Goal: Information Seeking & Learning: Learn about a topic

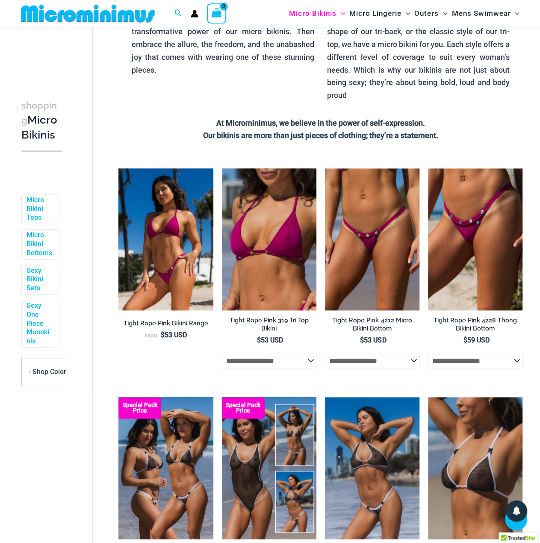
scroll to position [249, 0]
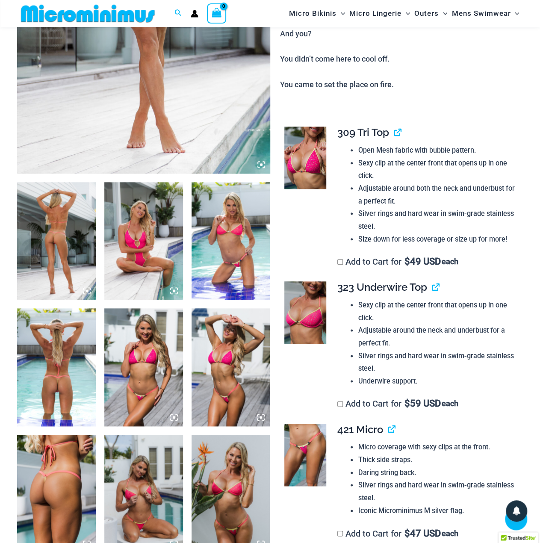
scroll to position [377, 0]
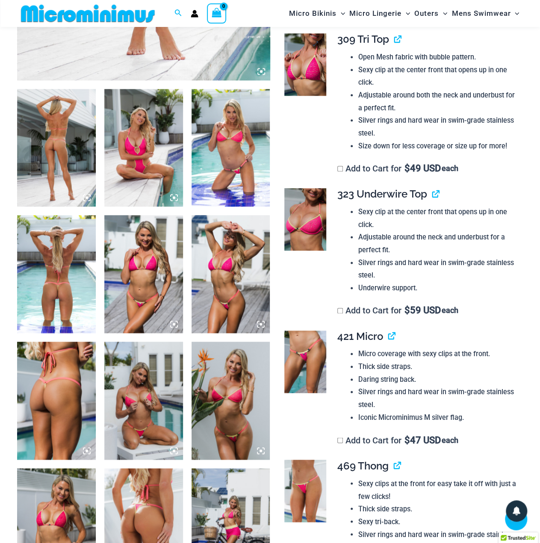
click at [310, 69] on img at bounding box center [304, 64] width 41 height 62
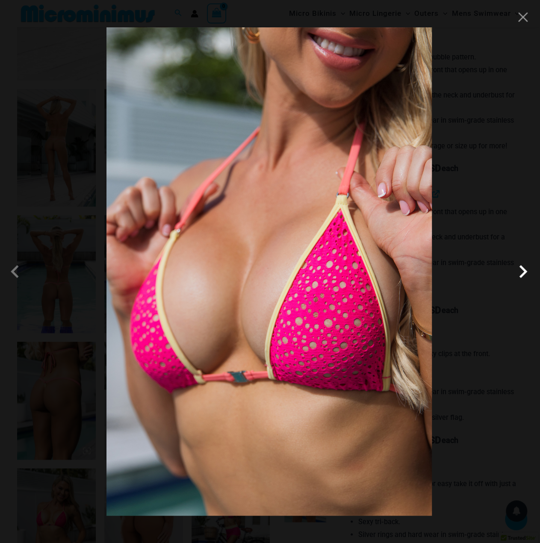
click at [510, 263] on span at bounding box center [523, 272] width 26 height 26
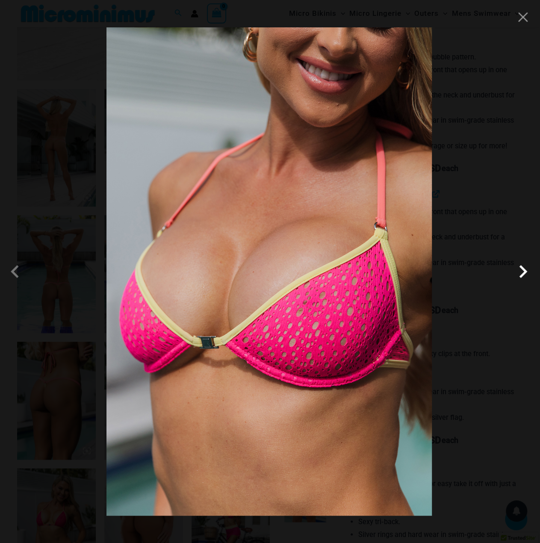
click at [523, 271] on span at bounding box center [523, 272] width 26 height 26
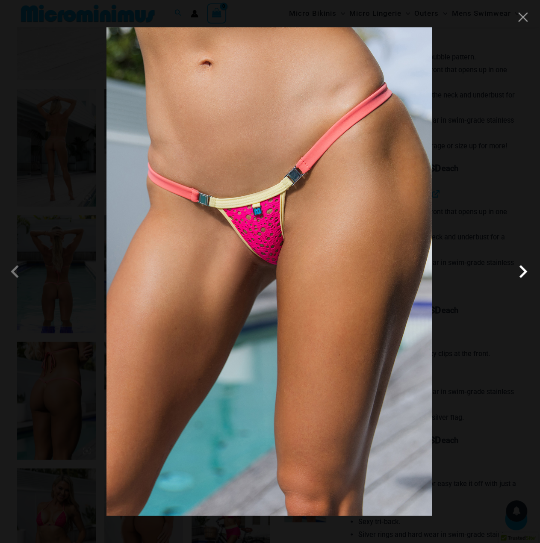
click at [524, 267] on span at bounding box center [523, 272] width 26 height 26
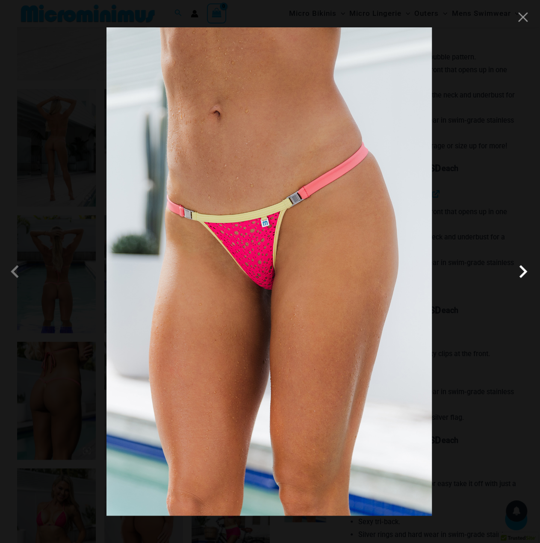
click at [515, 267] on span at bounding box center [523, 272] width 26 height 26
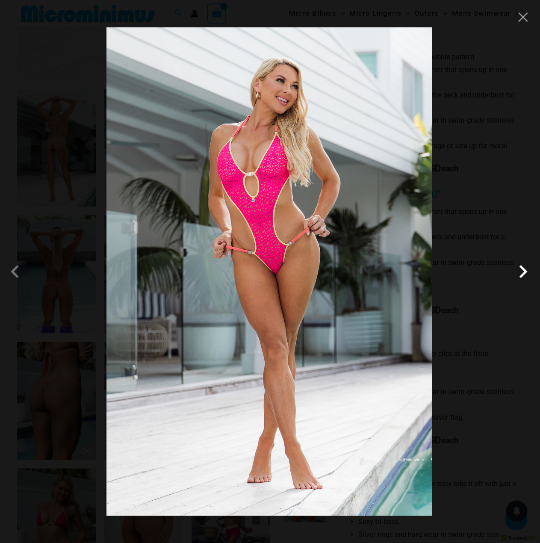
click at [518, 272] on span at bounding box center [523, 272] width 26 height 26
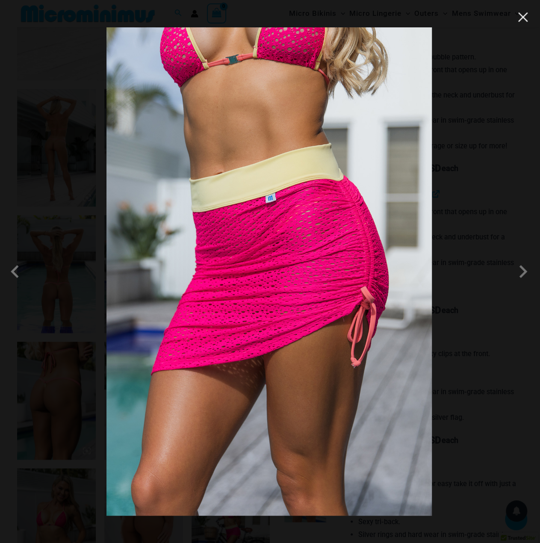
click at [523, 16] on button "Close" at bounding box center [522, 17] width 13 height 13
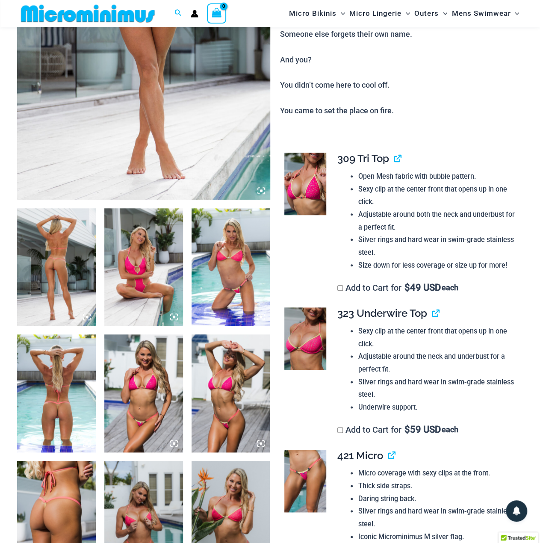
scroll to position [121, 0]
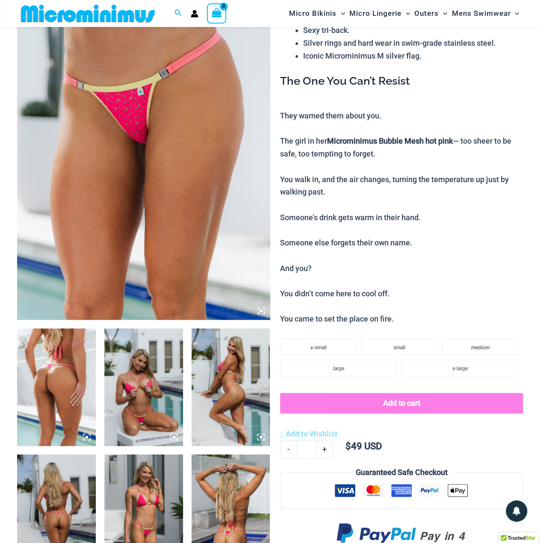
scroll to position [35, 0]
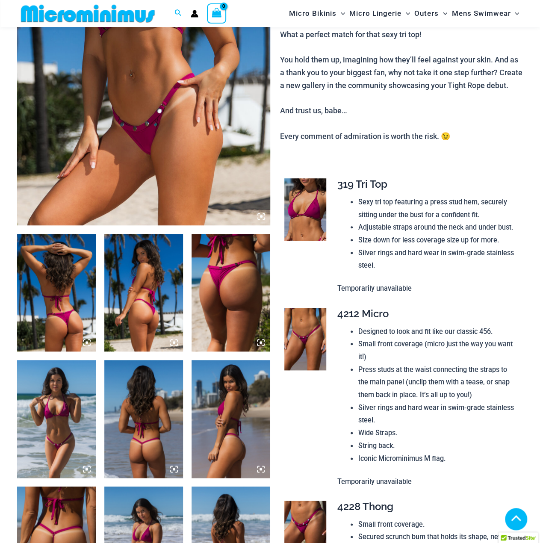
scroll to position [295, 0]
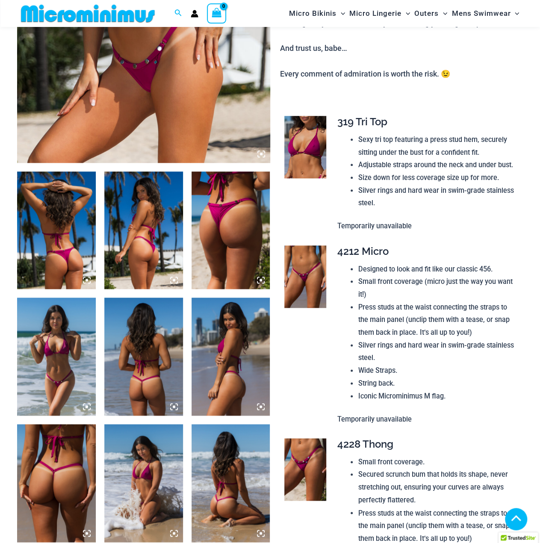
click at [309, 167] on img at bounding box center [304, 147] width 41 height 62
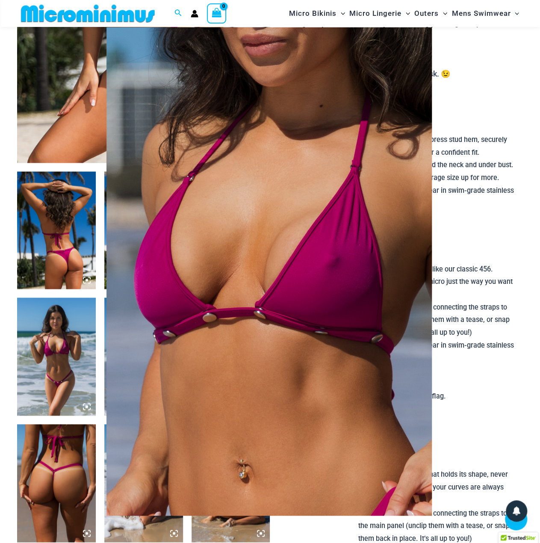
click at [469, 259] on div at bounding box center [270, 271] width 540 height 543
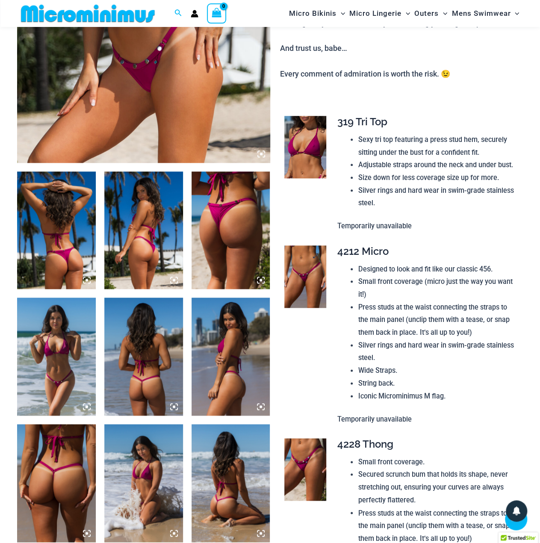
click at [311, 285] on img at bounding box center [304, 276] width 41 height 62
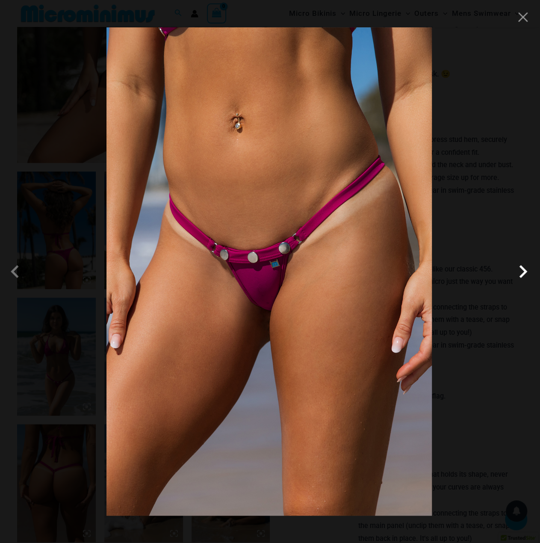
click at [519, 270] on span at bounding box center [523, 272] width 26 height 26
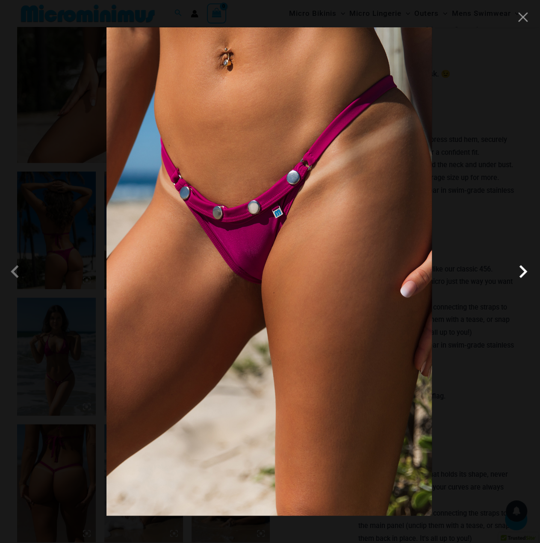
click at [519, 270] on span at bounding box center [523, 272] width 26 height 26
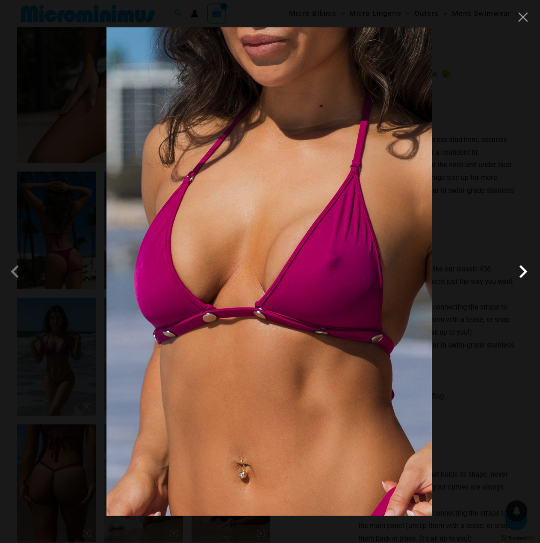
click at [519, 271] on span at bounding box center [523, 272] width 26 height 26
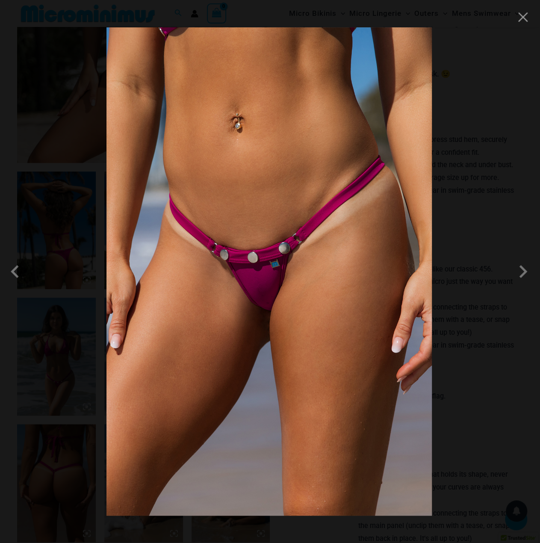
click at [502, 227] on div at bounding box center [270, 271] width 540 height 543
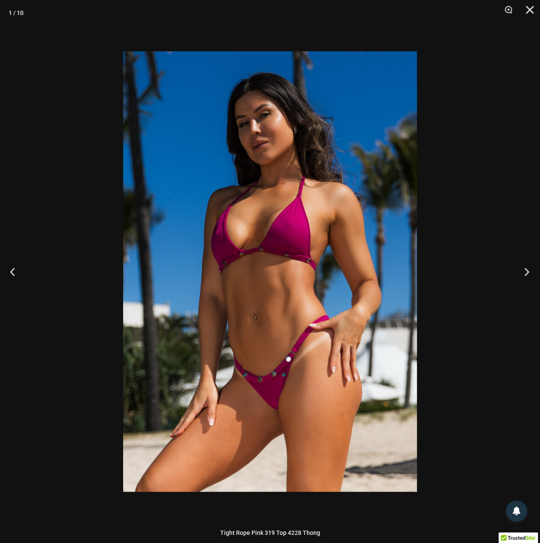
click at [522, 264] on button "Next" at bounding box center [524, 271] width 32 height 43
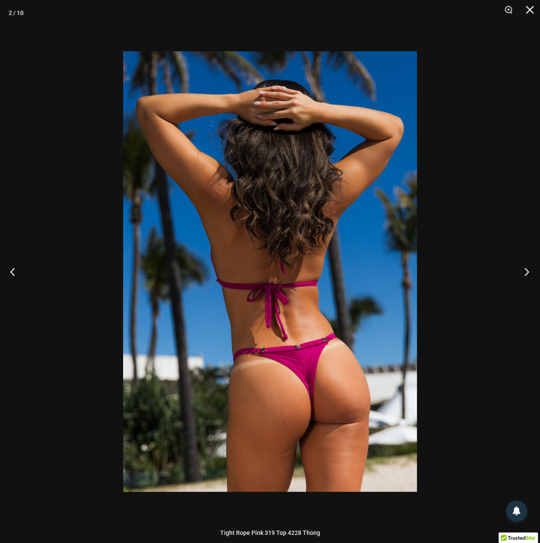
click at [522, 264] on button "Next" at bounding box center [524, 271] width 32 height 43
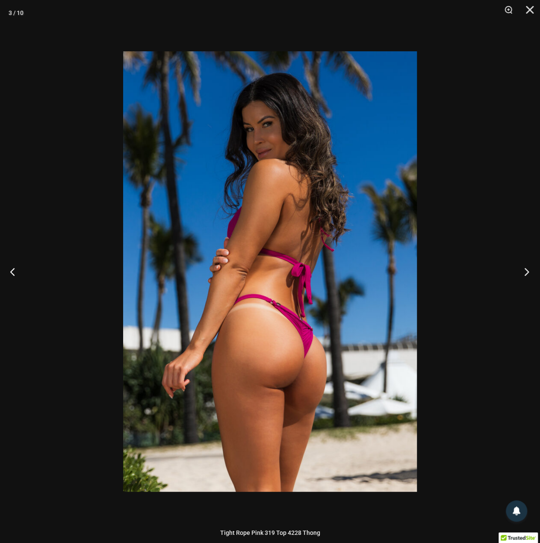
click at [522, 265] on button "Next" at bounding box center [524, 271] width 32 height 43
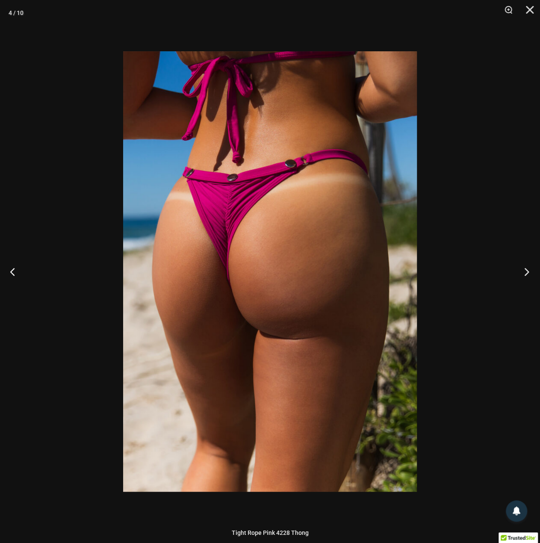
click at [522, 265] on button "Next" at bounding box center [524, 271] width 32 height 43
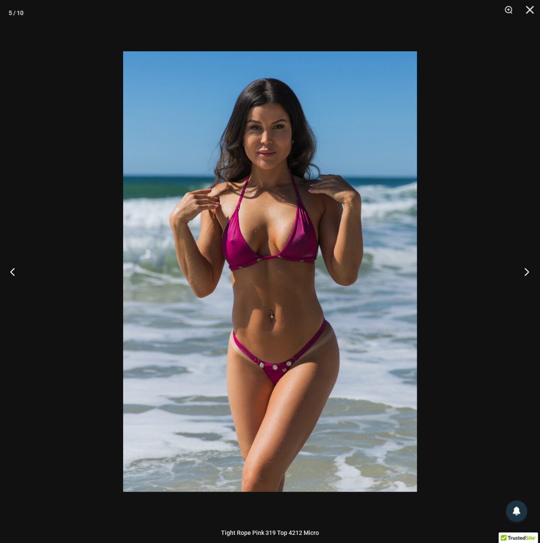
click at [522, 265] on button "Next" at bounding box center [524, 271] width 32 height 43
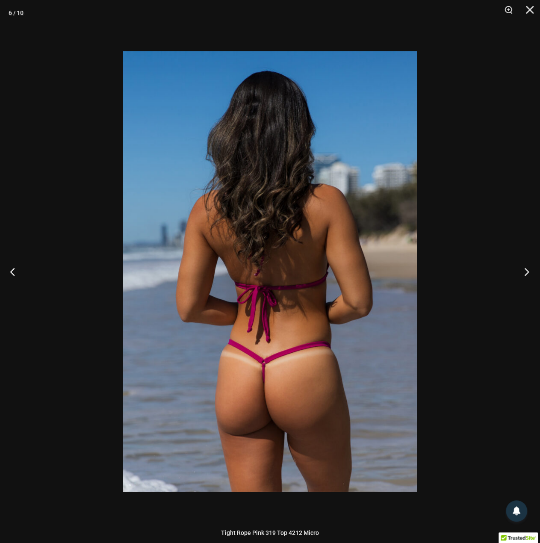
click at [522, 265] on button "Next" at bounding box center [524, 271] width 32 height 43
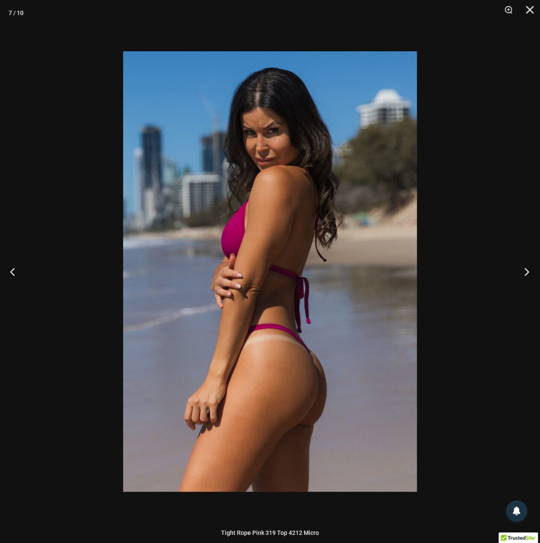
click at [522, 265] on button "Next" at bounding box center [524, 271] width 32 height 43
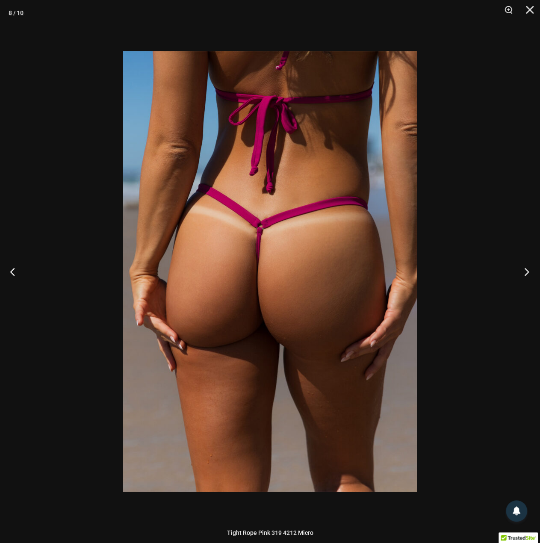
click at [522, 265] on button "Next" at bounding box center [524, 271] width 32 height 43
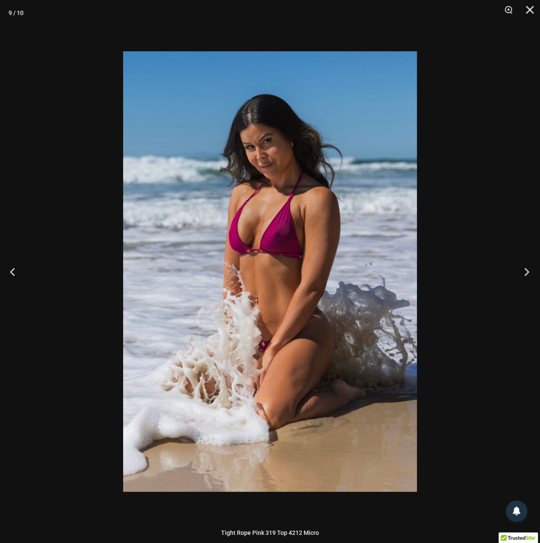
click at [522, 265] on button "Next" at bounding box center [524, 271] width 32 height 43
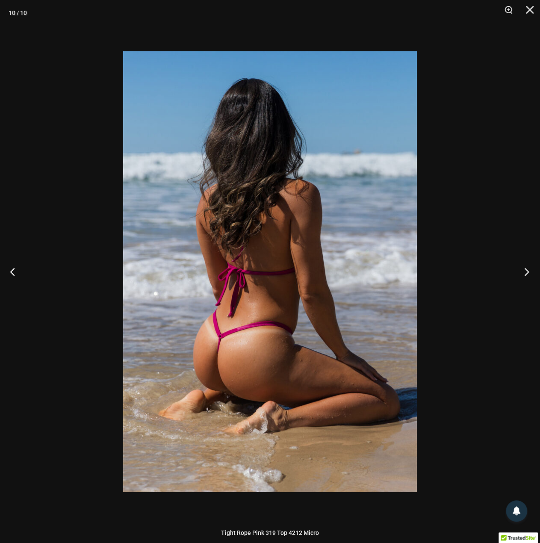
click at [522, 265] on button "Next" at bounding box center [524, 271] width 32 height 43
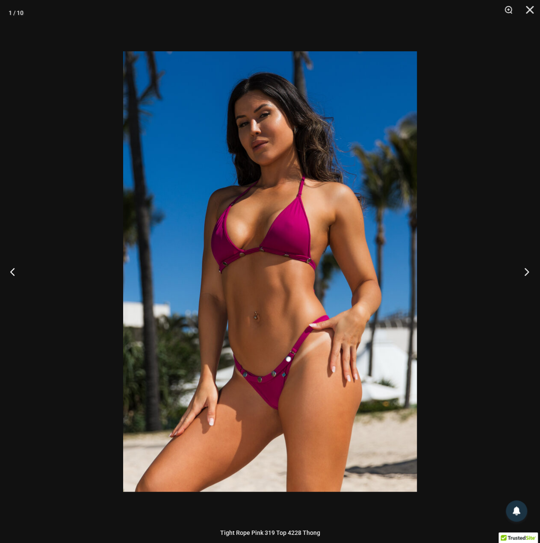
click at [522, 265] on button "Next" at bounding box center [524, 271] width 32 height 43
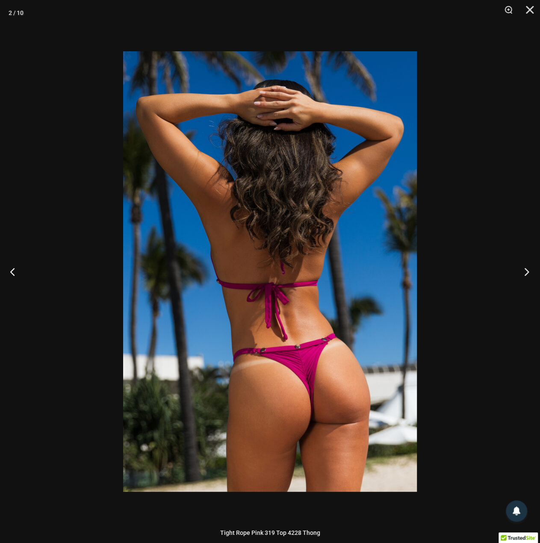
click at [522, 265] on button "Next" at bounding box center [524, 271] width 32 height 43
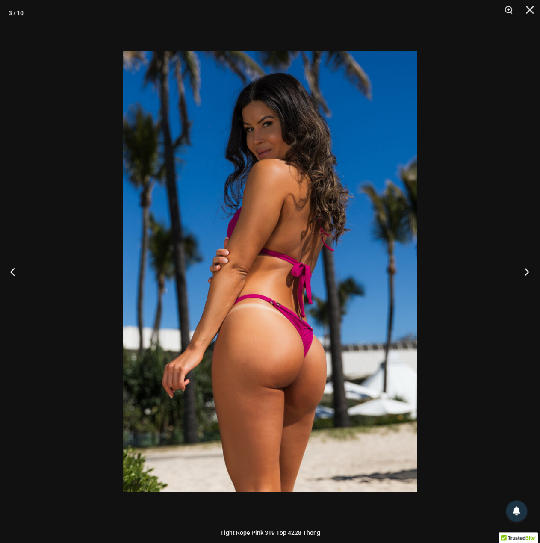
click at [522, 265] on button "Next" at bounding box center [524, 271] width 32 height 43
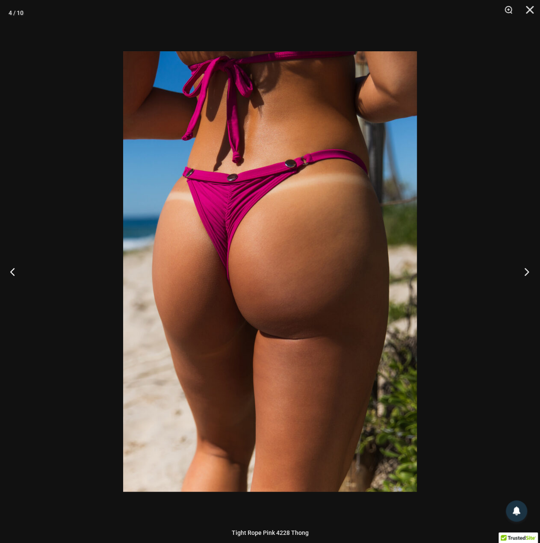
click at [522, 265] on button "Next" at bounding box center [524, 271] width 32 height 43
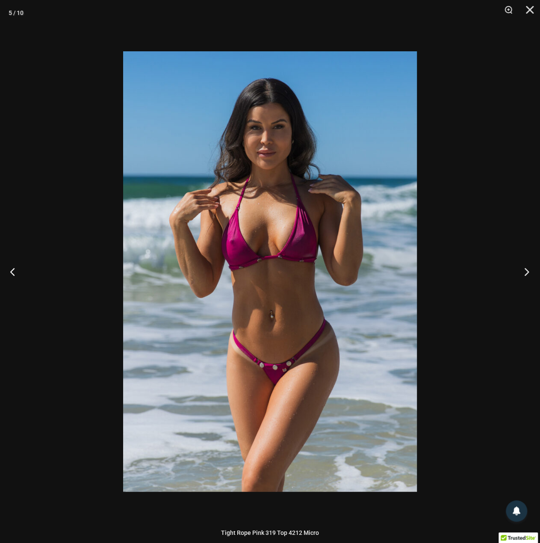
click at [522, 265] on button "Next" at bounding box center [524, 271] width 32 height 43
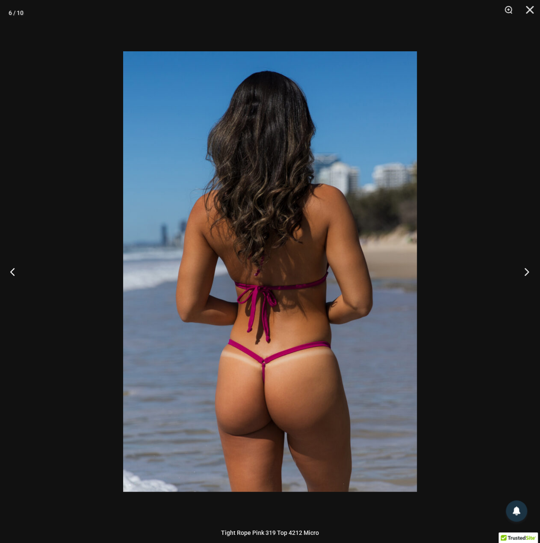
click at [522, 265] on button "Next" at bounding box center [524, 271] width 32 height 43
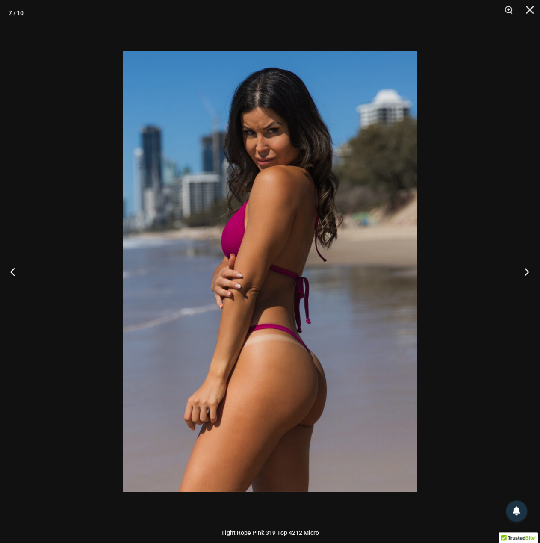
click at [522, 265] on button "Next" at bounding box center [524, 271] width 32 height 43
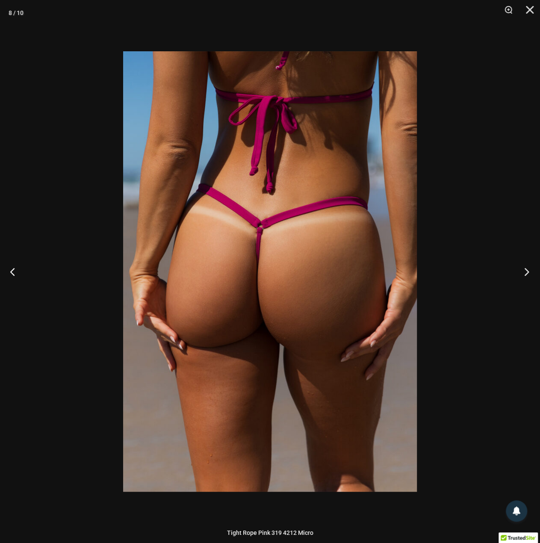
click at [522, 265] on button "Next" at bounding box center [524, 271] width 32 height 43
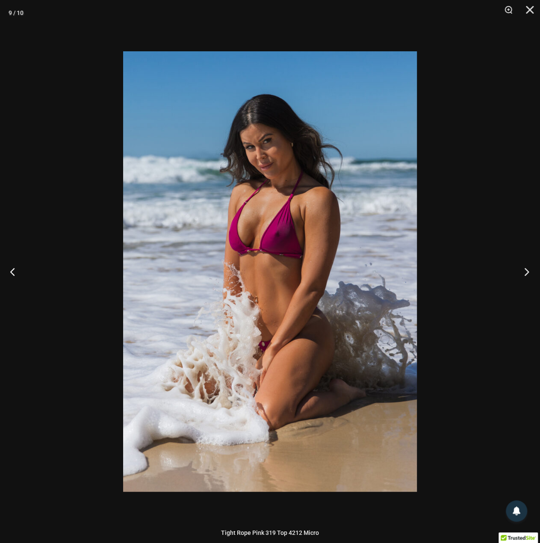
click at [522, 265] on button "Next" at bounding box center [524, 271] width 32 height 43
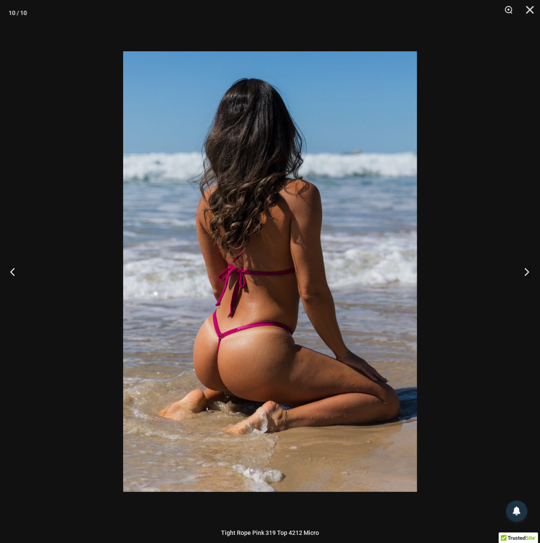
click at [522, 265] on button "Next" at bounding box center [524, 271] width 32 height 43
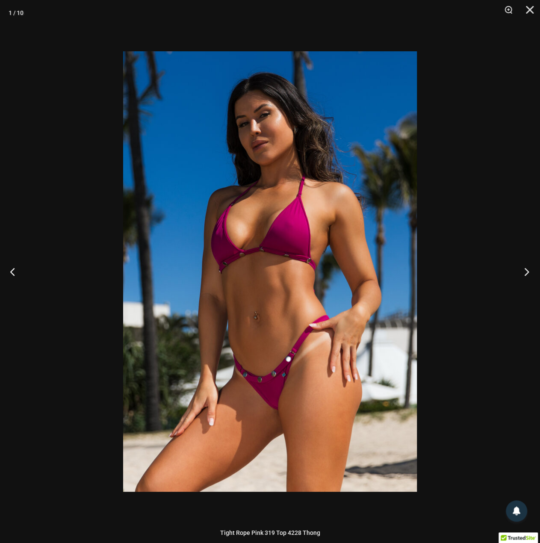
click at [522, 265] on button "Next" at bounding box center [524, 271] width 32 height 43
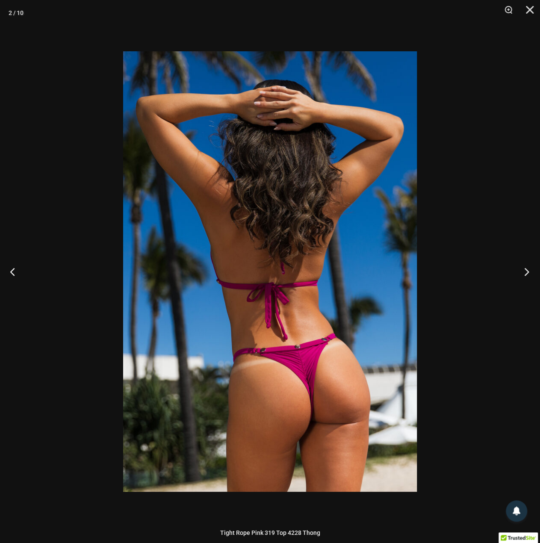
click at [522, 265] on button "Next" at bounding box center [524, 271] width 32 height 43
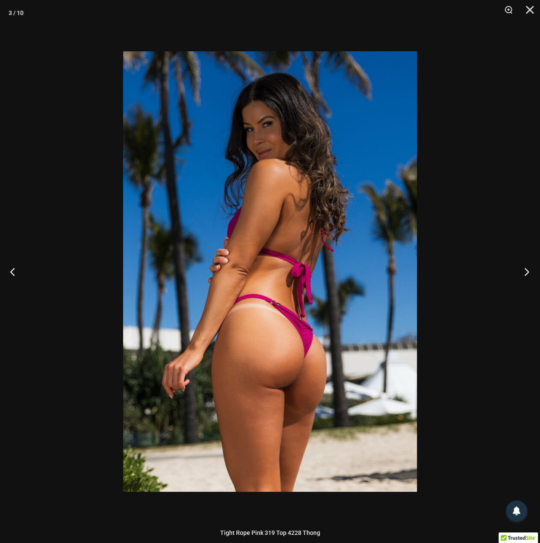
click at [522, 265] on button "Next" at bounding box center [524, 271] width 32 height 43
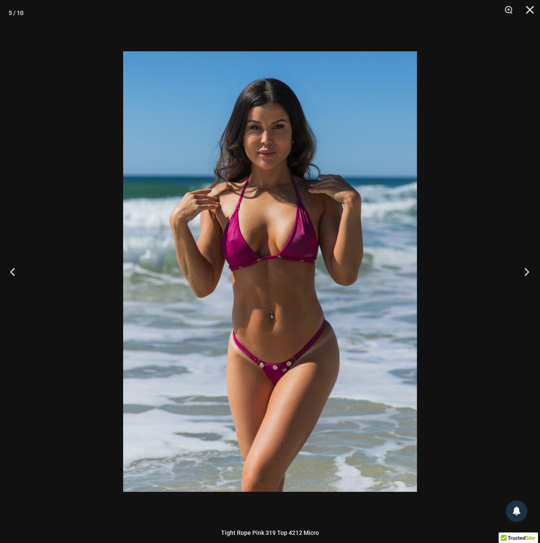
click at [522, 266] on button "Next" at bounding box center [524, 271] width 32 height 43
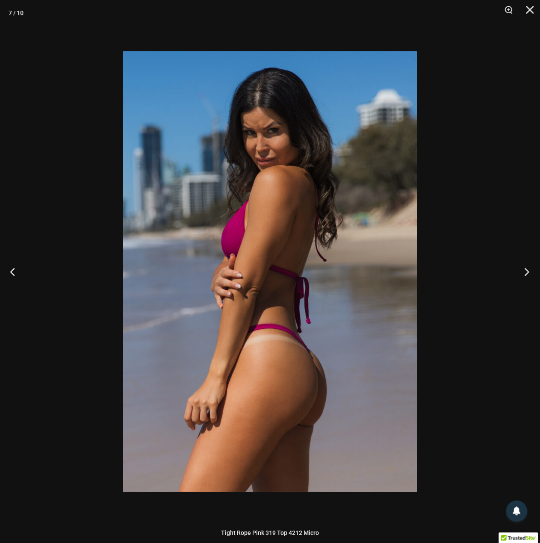
click at [522, 266] on button "Next" at bounding box center [524, 271] width 32 height 43
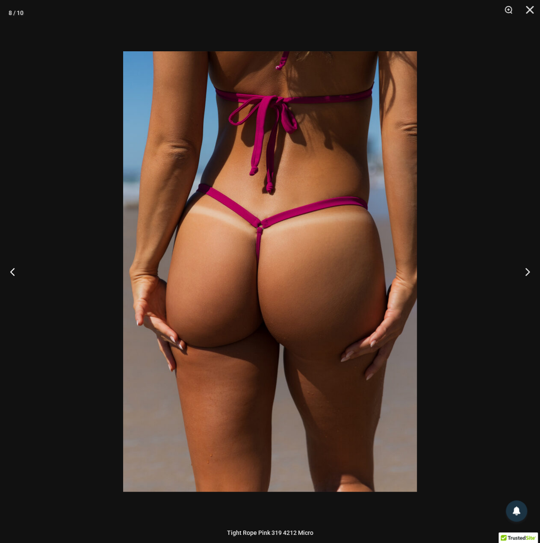
click at [486, 150] on div at bounding box center [270, 271] width 540 height 543
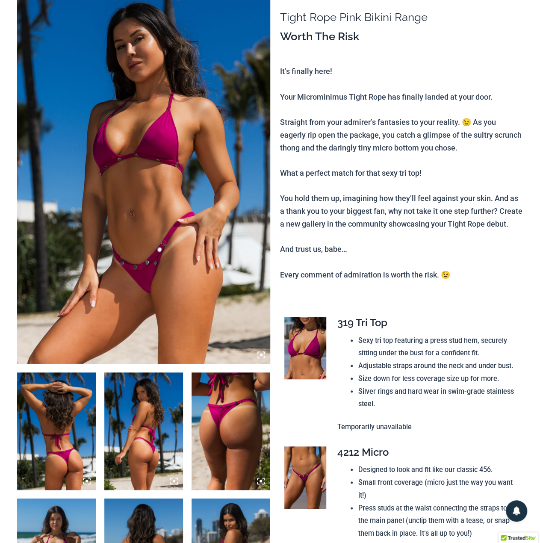
scroll to position [0, 0]
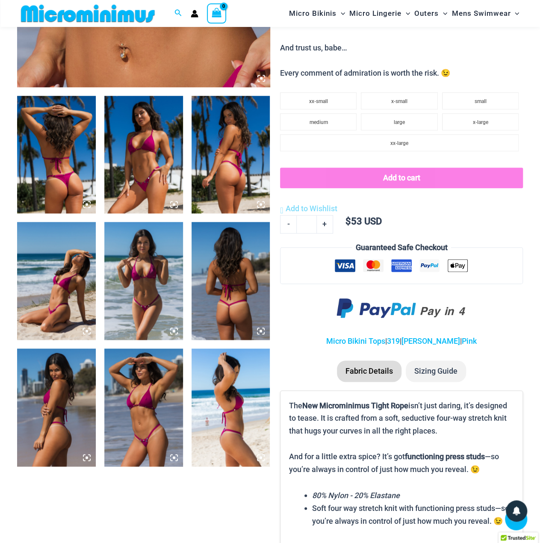
scroll to position [420, 0]
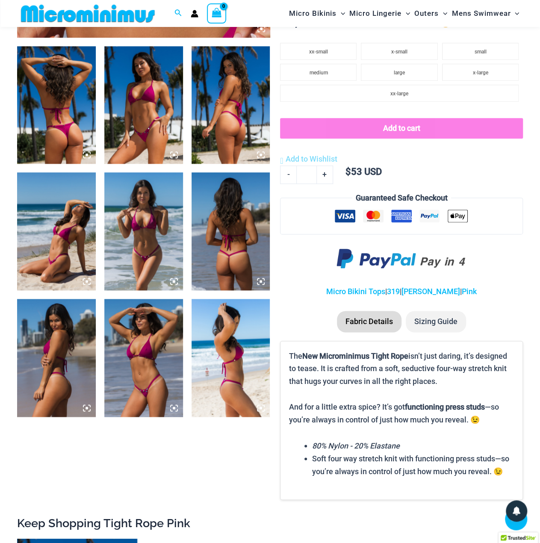
click at [59, 215] on img at bounding box center [56, 231] width 79 height 118
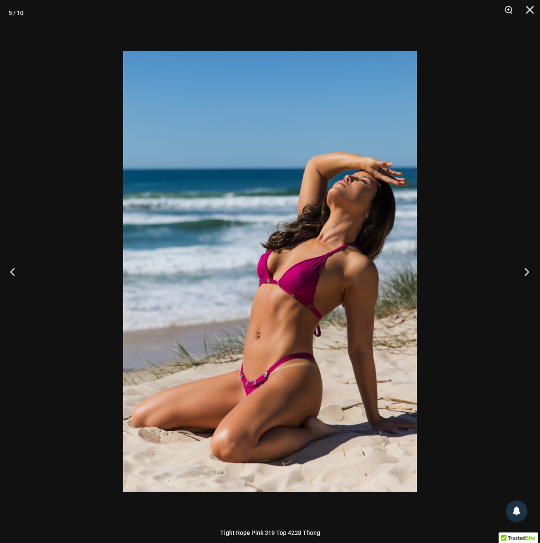
click at [516, 266] on button "Next" at bounding box center [524, 271] width 32 height 43
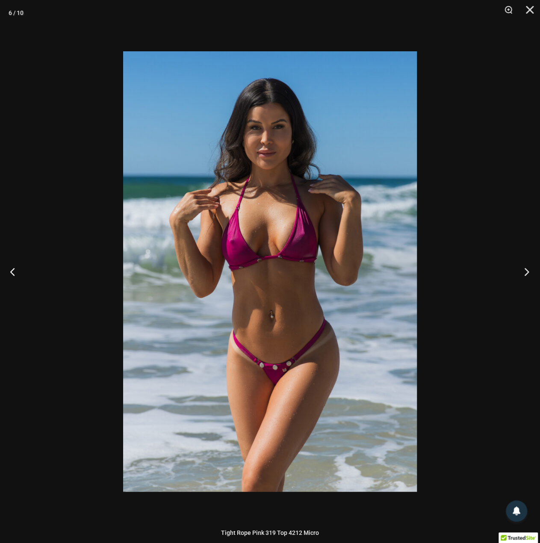
click at [516, 266] on button "Next" at bounding box center [524, 271] width 32 height 43
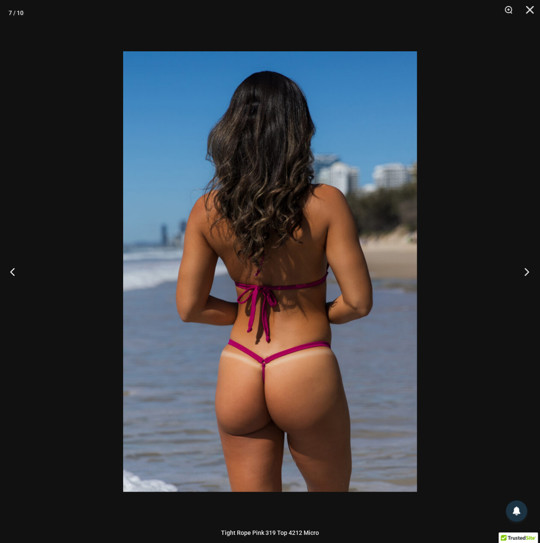
click at [516, 266] on button "Next" at bounding box center [524, 271] width 32 height 43
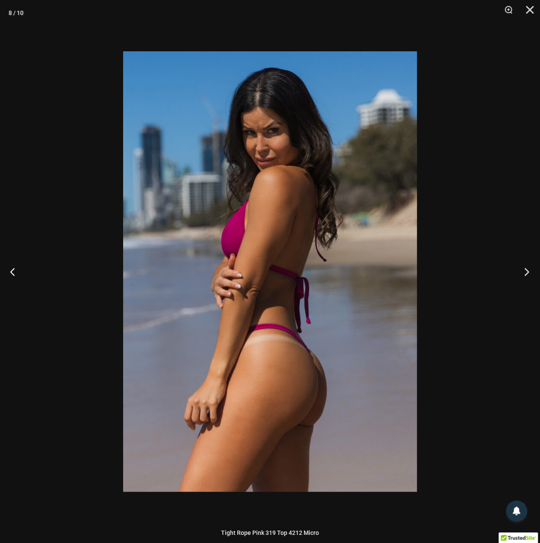
click at [516, 266] on button "Next" at bounding box center [524, 271] width 32 height 43
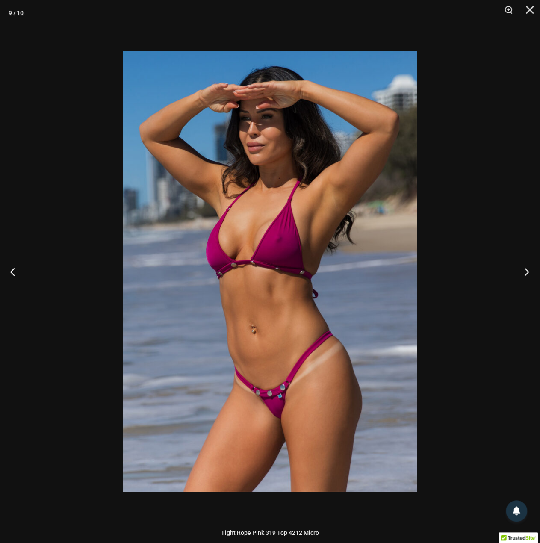
click at [516, 266] on button "Next" at bounding box center [524, 271] width 32 height 43
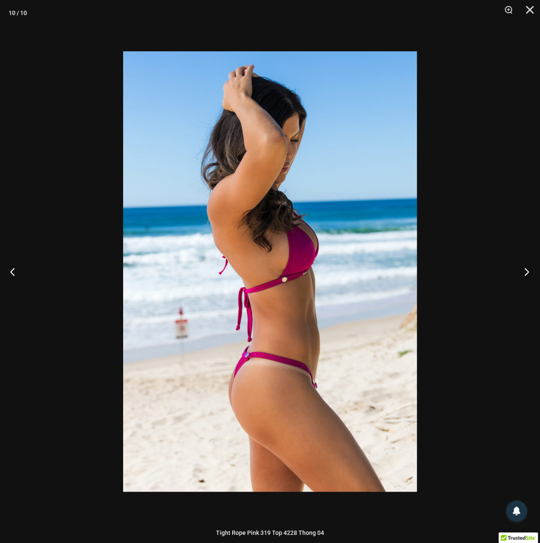
click at [516, 266] on button "Next" at bounding box center [524, 271] width 32 height 43
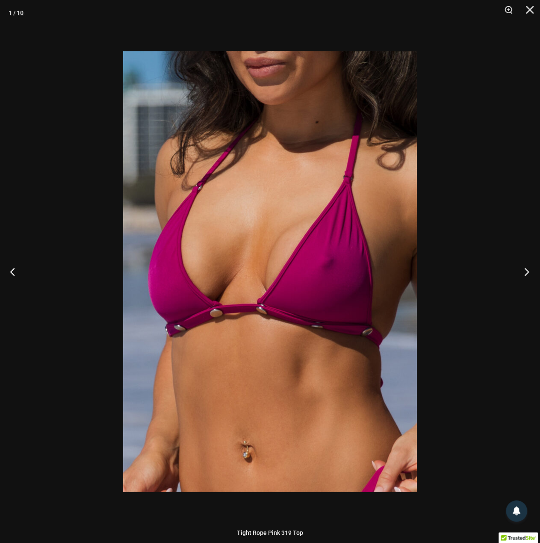
click at [516, 266] on button "Next" at bounding box center [524, 271] width 32 height 43
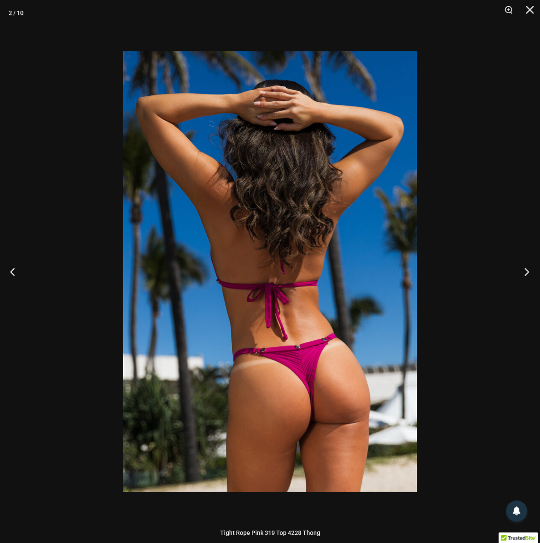
click at [516, 266] on button "Next" at bounding box center [524, 271] width 32 height 43
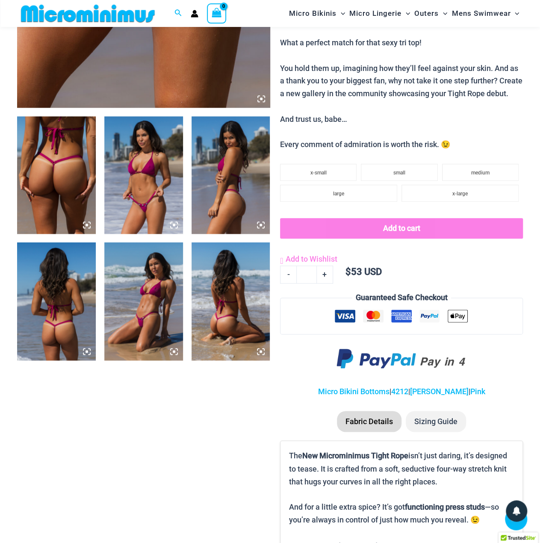
scroll to position [420, 0]
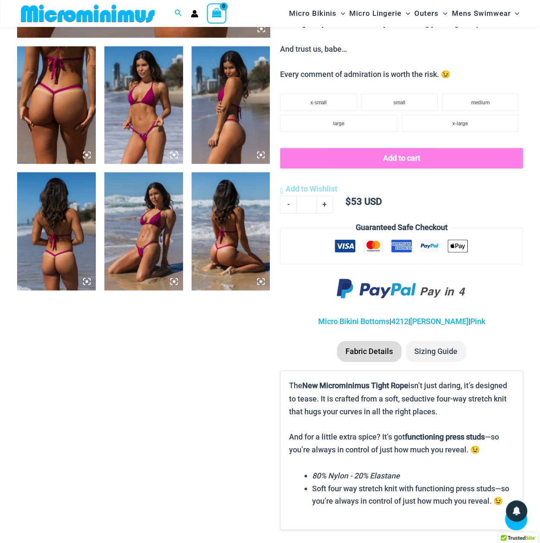
click at [64, 117] on img at bounding box center [56, 105] width 79 height 118
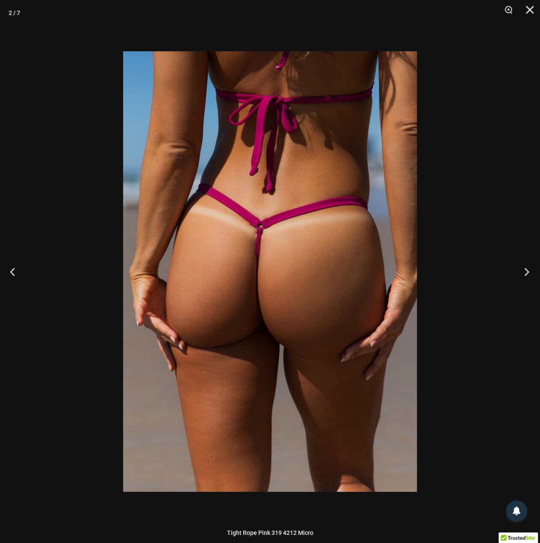
click at [509, 268] on button "Next" at bounding box center [524, 271] width 32 height 43
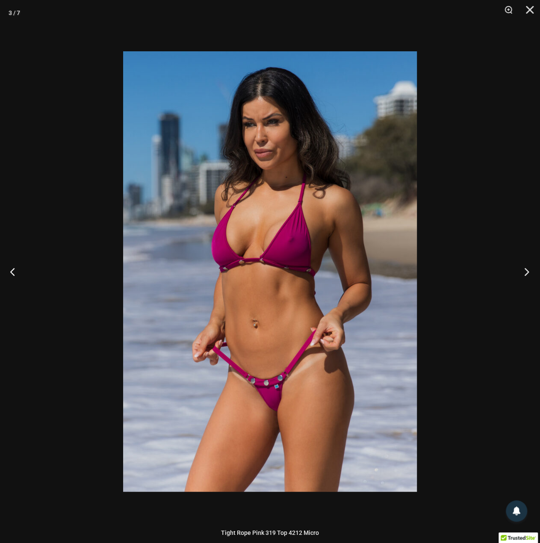
click at [510, 268] on button "Next" at bounding box center [524, 271] width 32 height 43
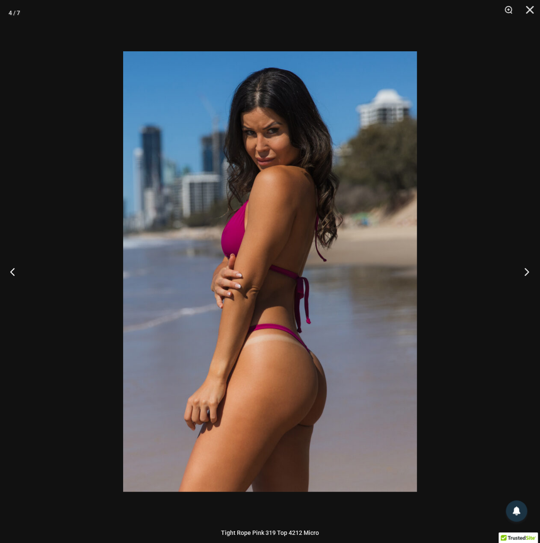
click at [511, 268] on button "Next" at bounding box center [524, 271] width 32 height 43
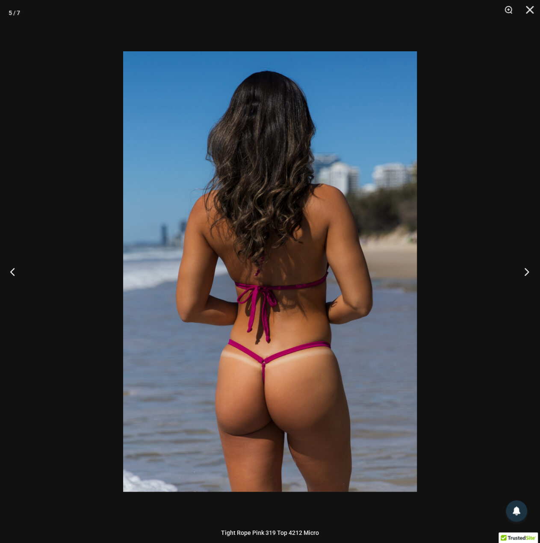
click at [511, 268] on button "Next" at bounding box center [524, 271] width 32 height 43
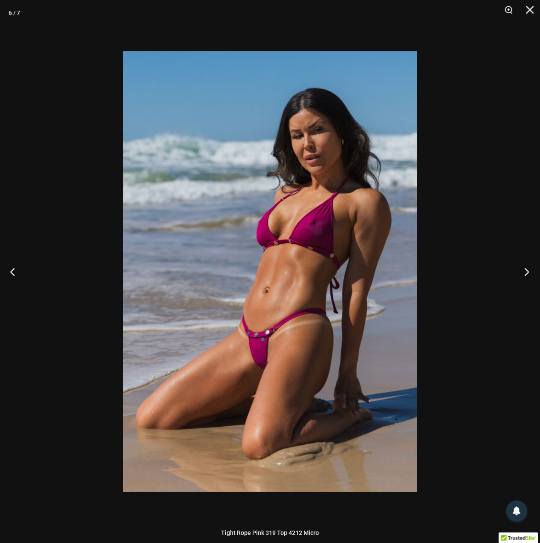
click at [511, 268] on button "Next" at bounding box center [524, 271] width 32 height 43
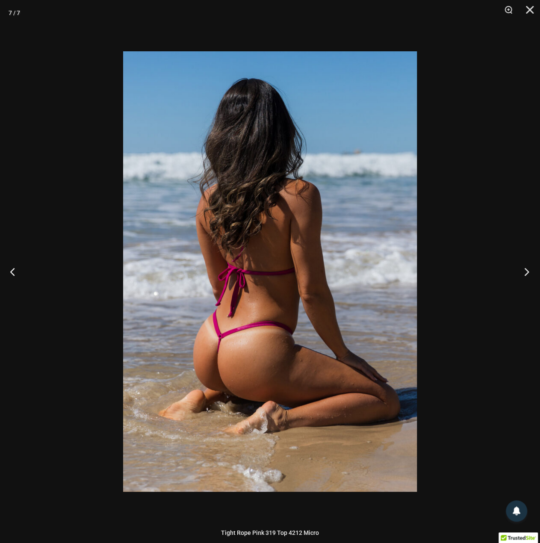
click at [511, 268] on button "Next" at bounding box center [524, 271] width 32 height 43
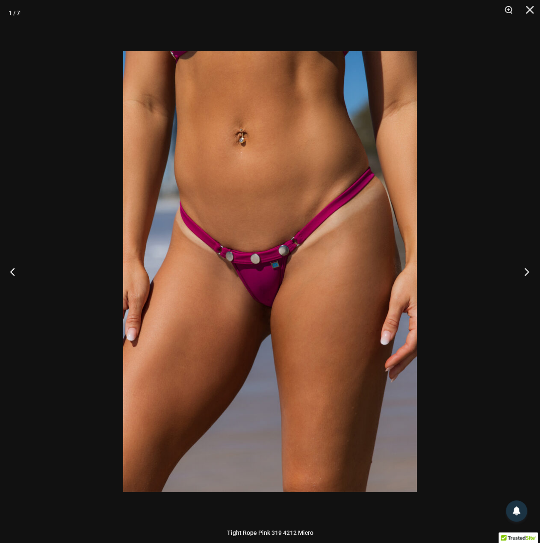
click at [511, 268] on button "Next" at bounding box center [524, 271] width 32 height 43
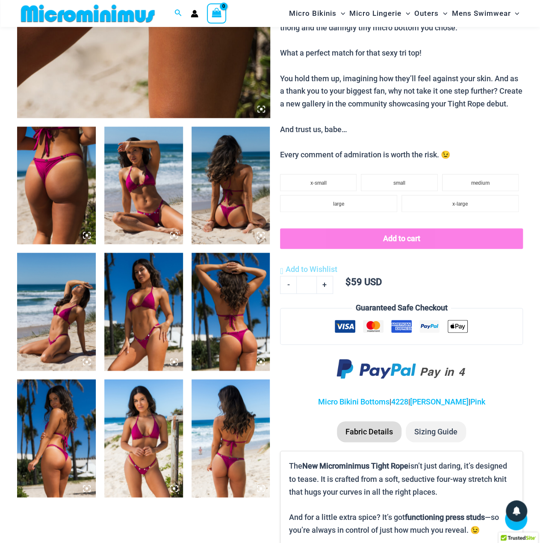
scroll to position [463, 0]
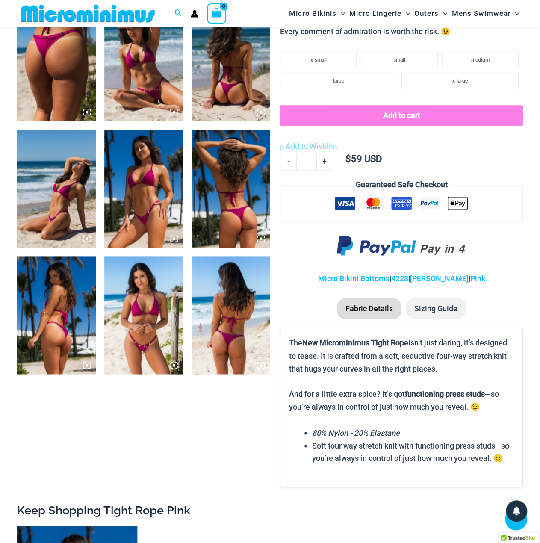
click at [251, 190] on img at bounding box center [231, 189] width 79 height 118
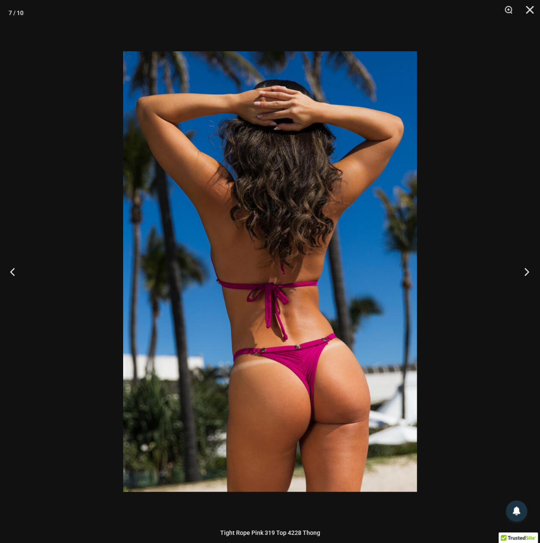
click at [517, 268] on button "Next" at bounding box center [524, 271] width 32 height 43
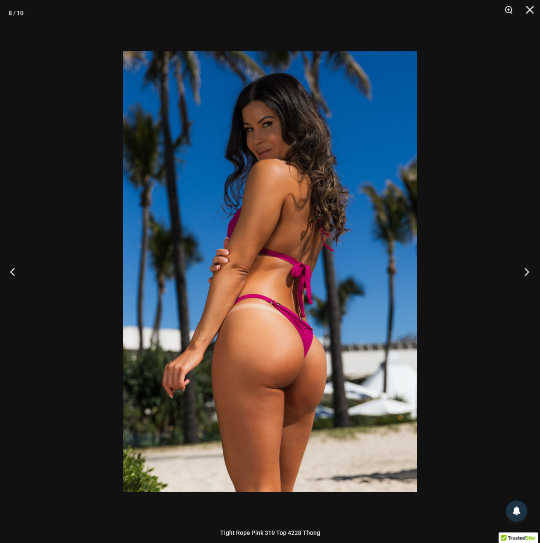
click at [517, 268] on button "Next" at bounding box center [524, 271] width 32 height 43
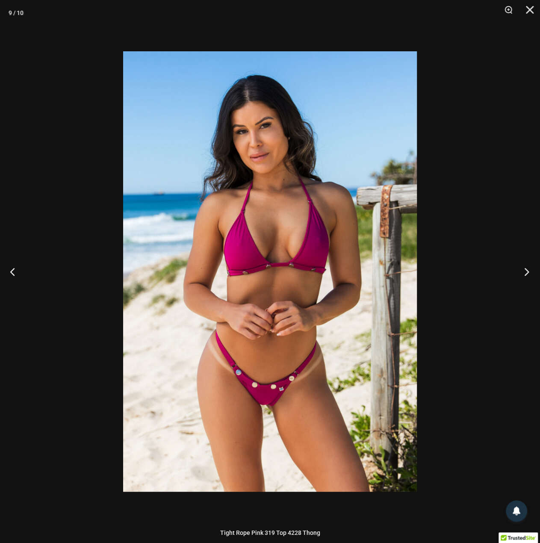
click at [517, 268] on button "Next" at bounding box center [524, 271] width 32 height 43
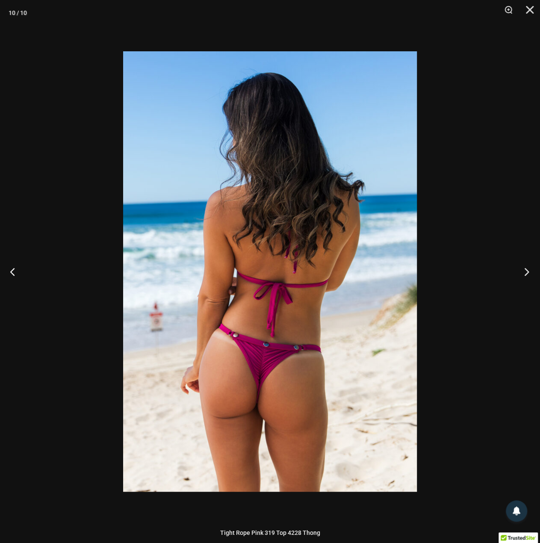
click at [517, 268] on button "Next" at bounding box center [524, 271] width 32 height 43
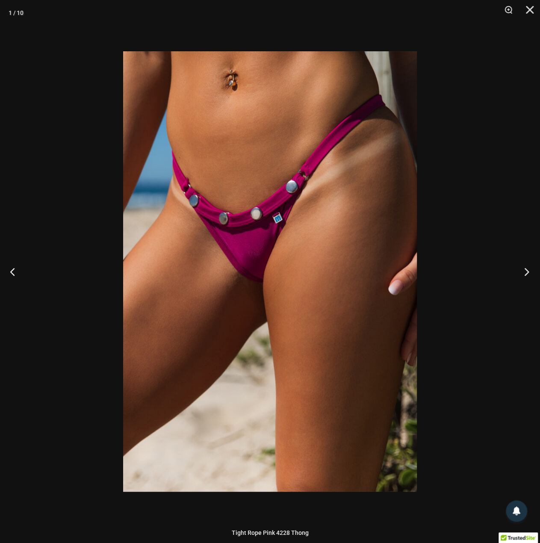
click at [517, 268] on button "Next" at bounding box center [524, 271] width 32 height 43
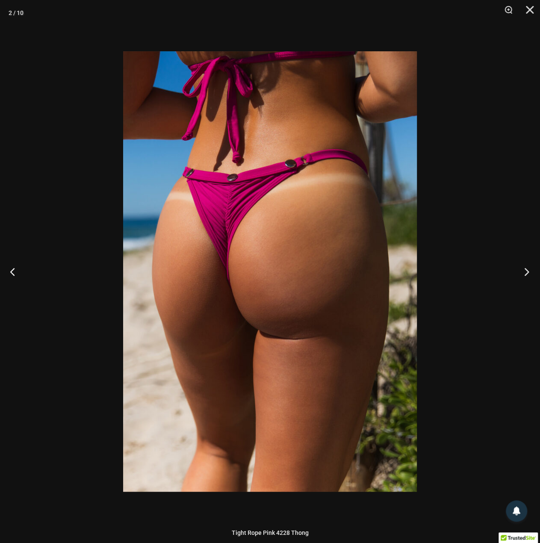
click at [517, 268] on button "Next" at bounding box center [524, 271] width 32 height 43
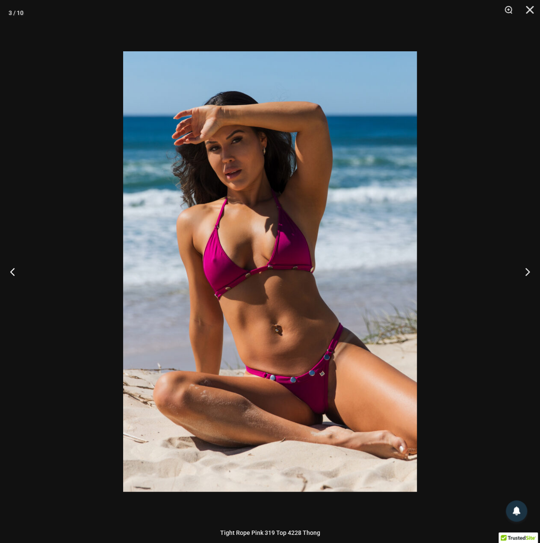
click at [490, 236] on div at bounding box center [270, 271] width 540 height 543
